Goal: Find specific page/section: Find specific page/section

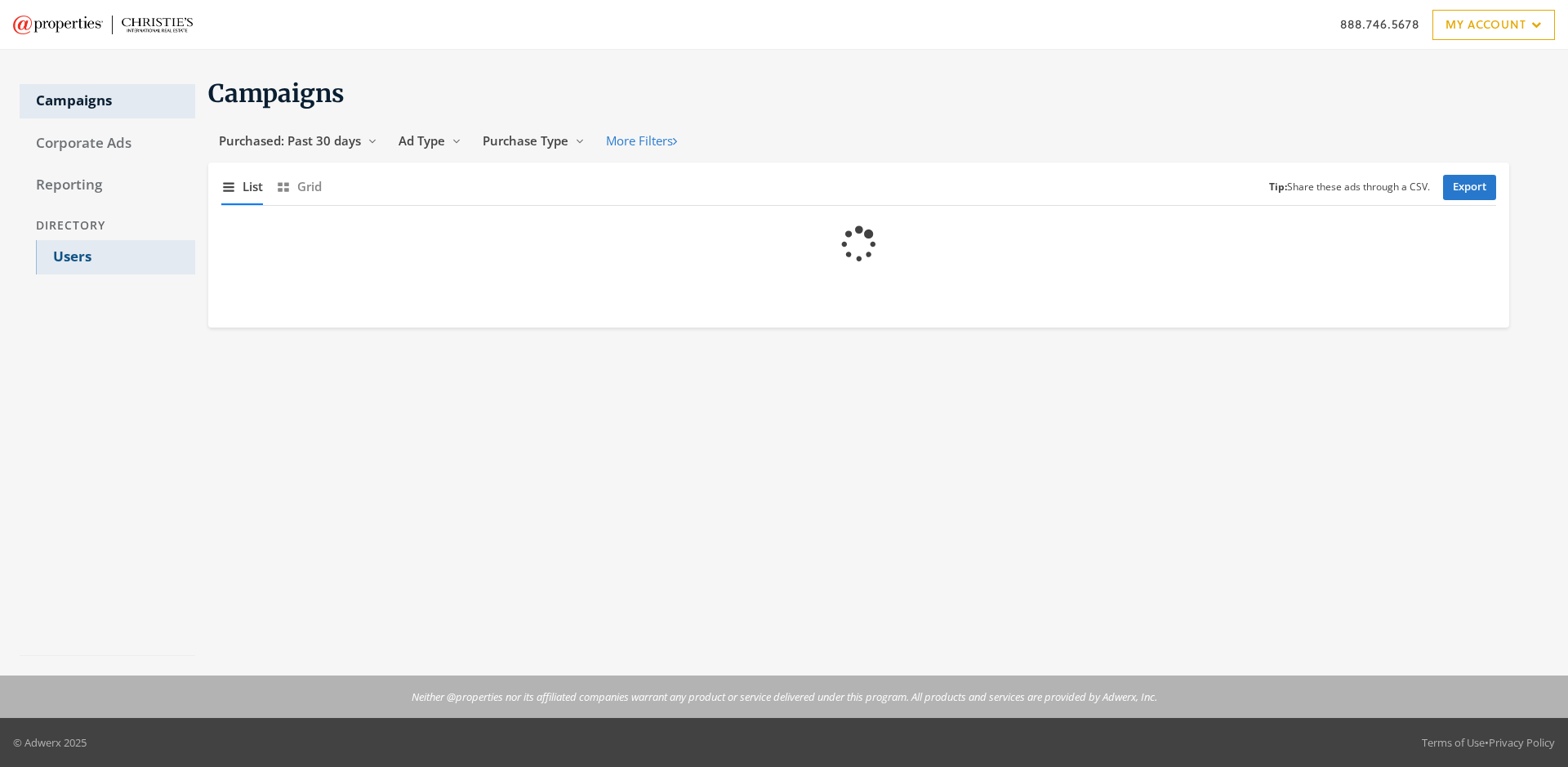
click at [115, 257] on link "Users" at bounding box center [115, 257] width 159 height 35
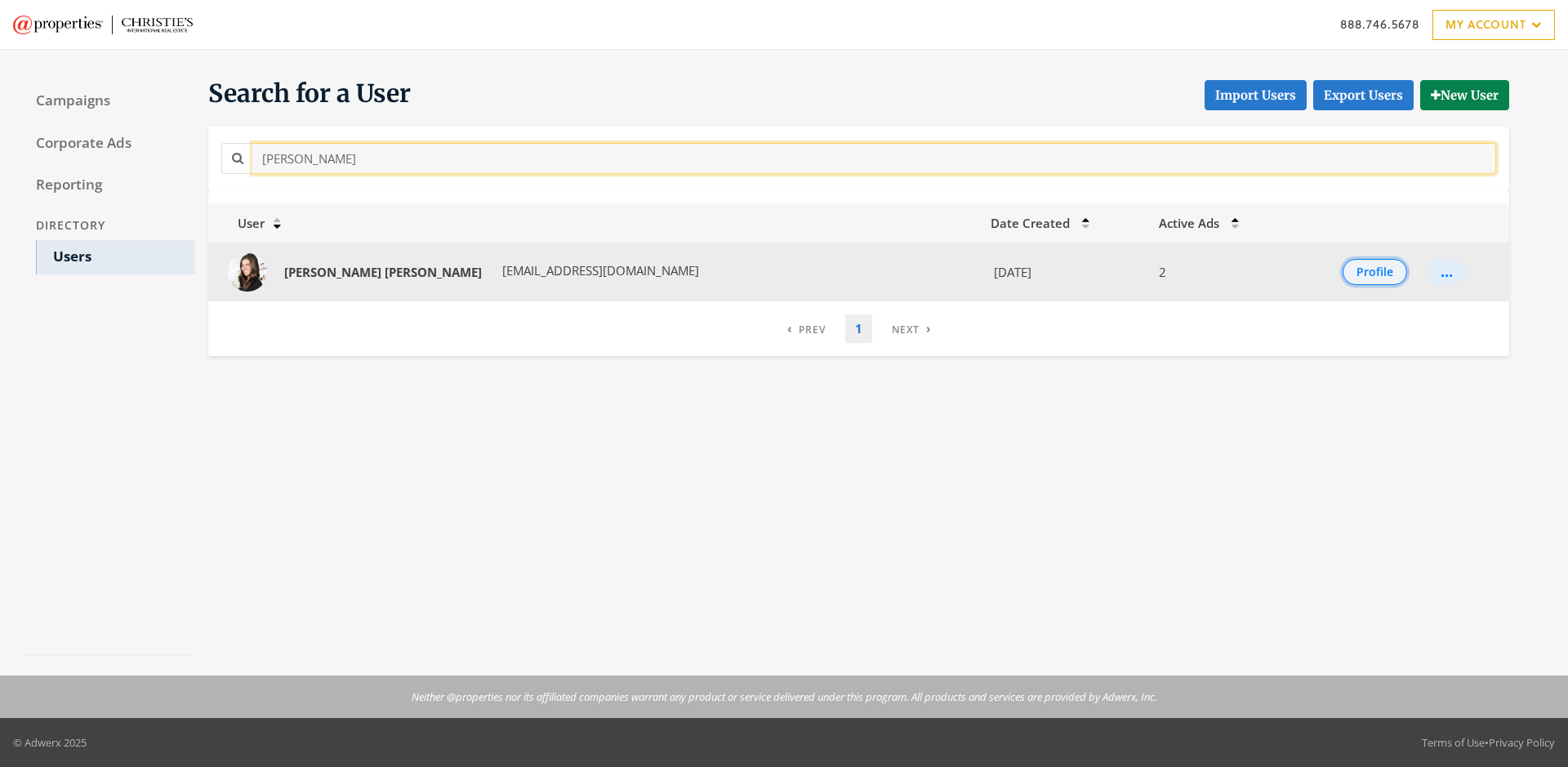
type input "[PERSON_NAME]"
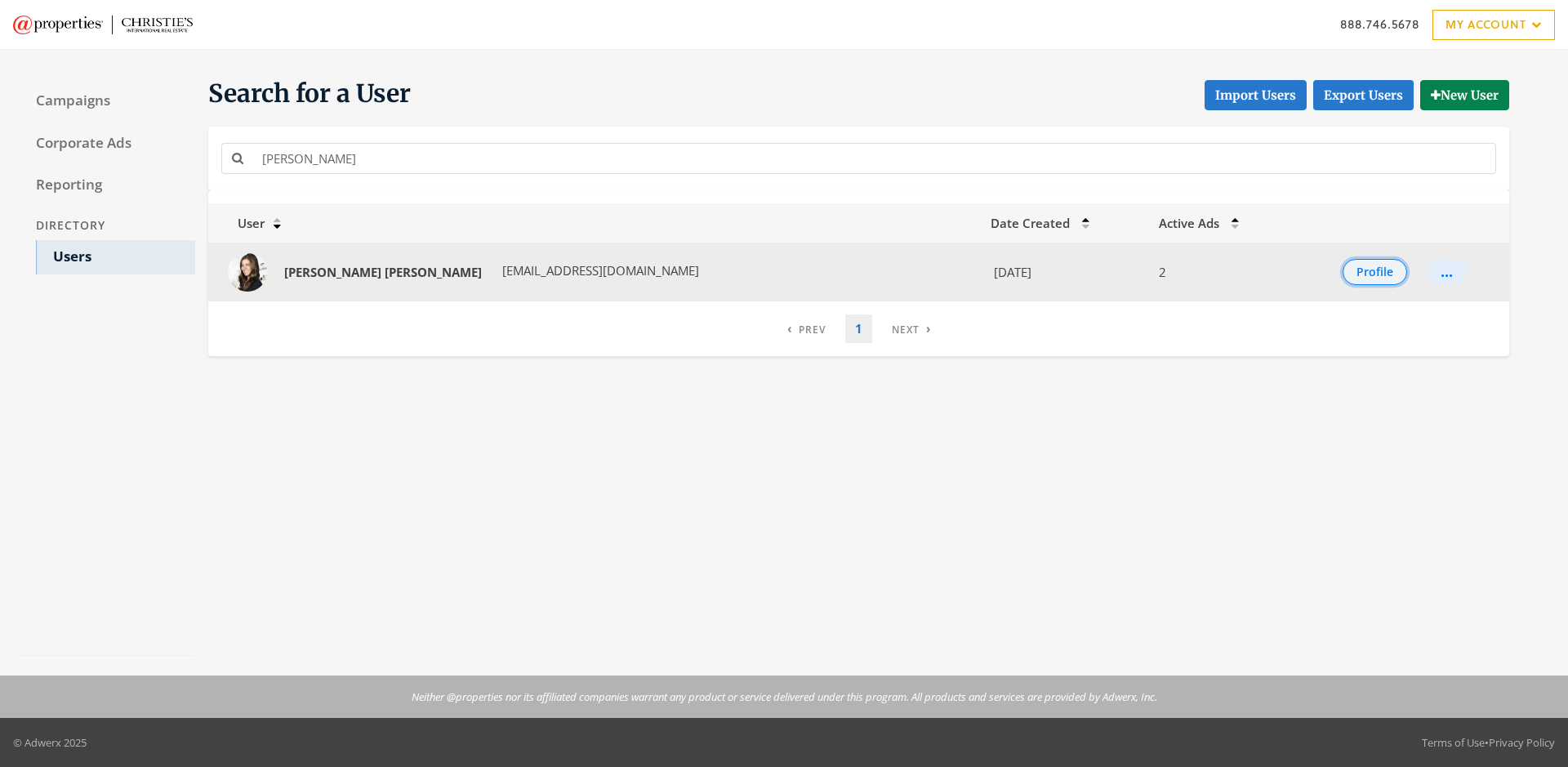
click at [1357, 272] on button "Profile" at bounding box center [1375, 272] width 65 height 26
